Goal: Task Accomplishment & Management: Manage account settings

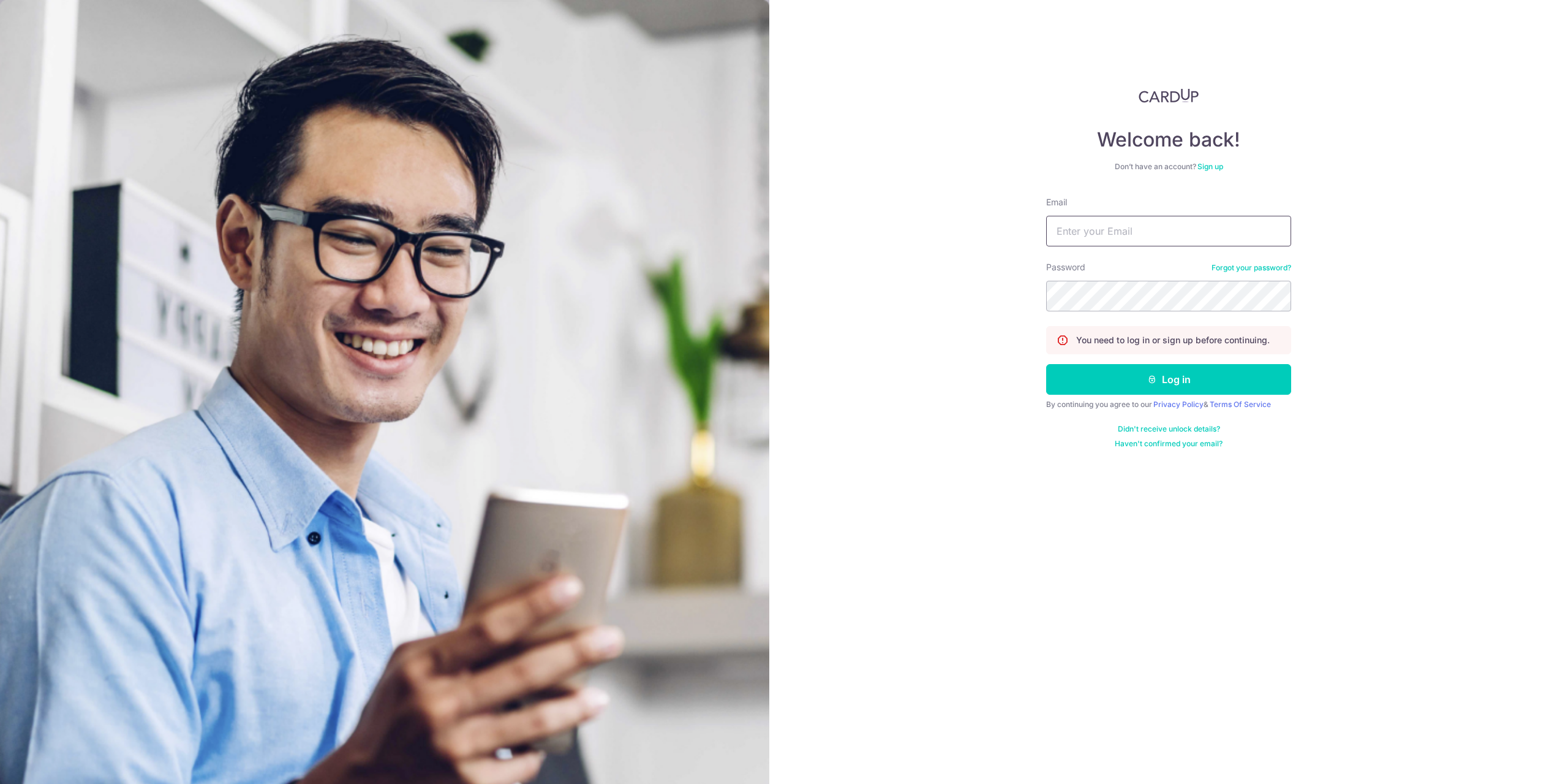
click at [1168, 234] on input "Email" at bounding box center [1168, 231] width 245 height 31
click at [1106, 237] on input "Email" at bounding box center [1168, 231] width 245 height 31
type input "[EMAIL_ADDRESS][DOMAIN_NAME]"
click at [1046, 364] on button "Log in" at bounding box center [1168, 379] width 245 height 31
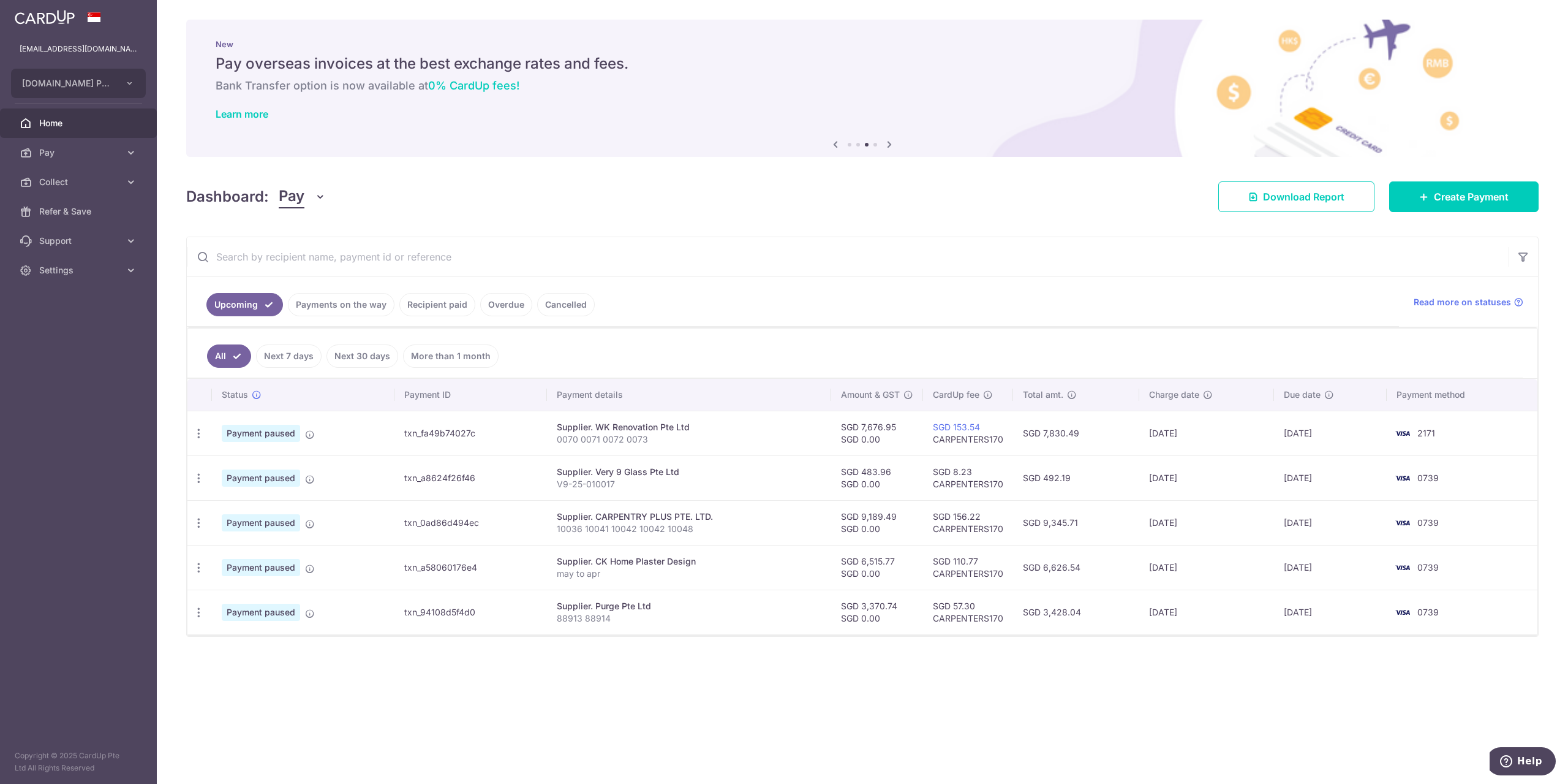
click at [1555, 660] on div "× Pause Schedule Pause all future payments in this series Pause just this one p…" at bounding box center [862, 392] width 1411 height 784
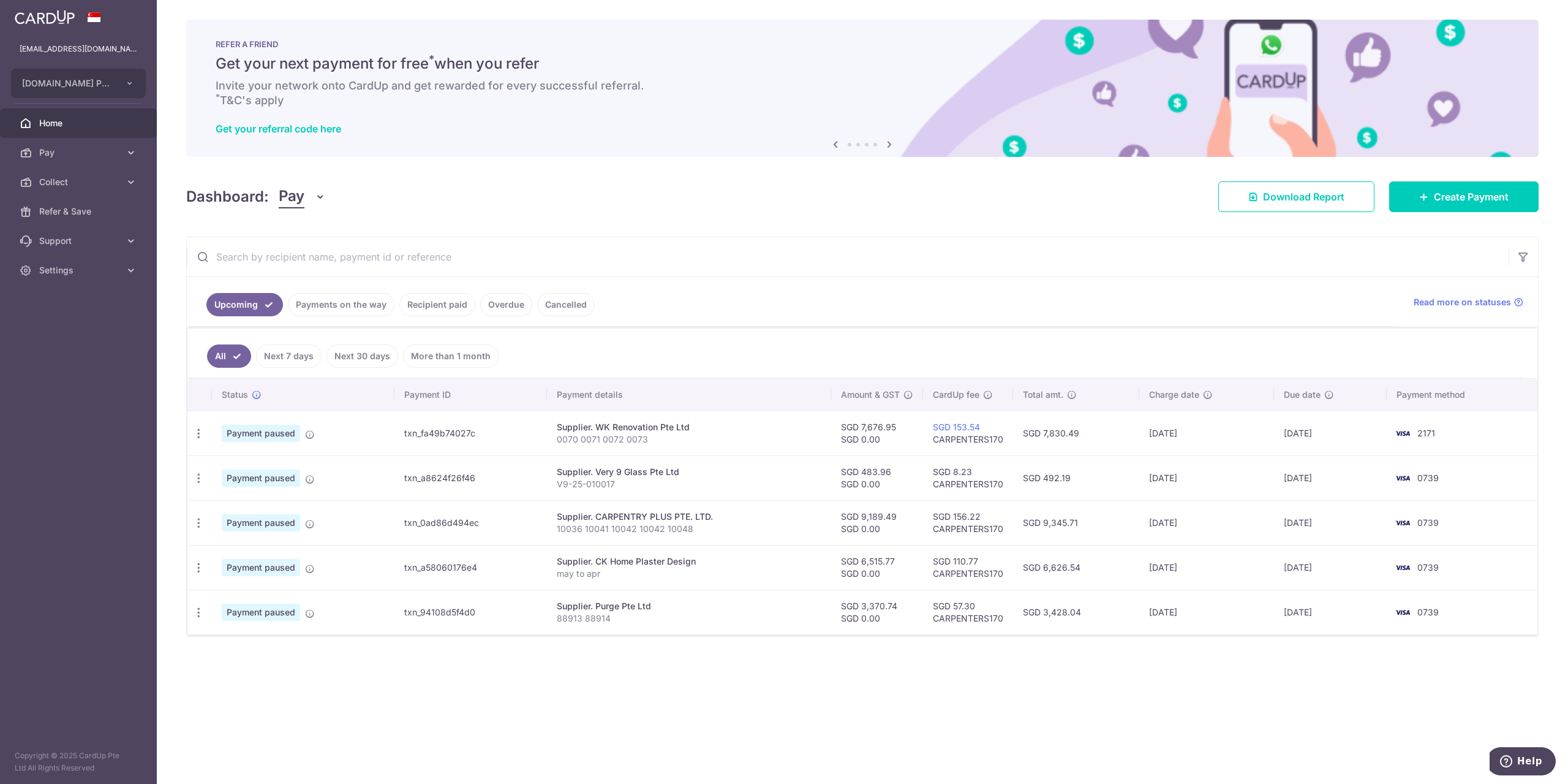
click at [408, 718] on div "× Pause Schedule Pause all future payments in this series Pause just this one p…" at bounding box center [862, 392] width 1411 height 784
click at [398, 679] on div "× Pause Schedule Pause all future payments in this series Pause just this one p…" at bounding box center [862, 392] width 1411 height 784
